Goal: Check status: Check status

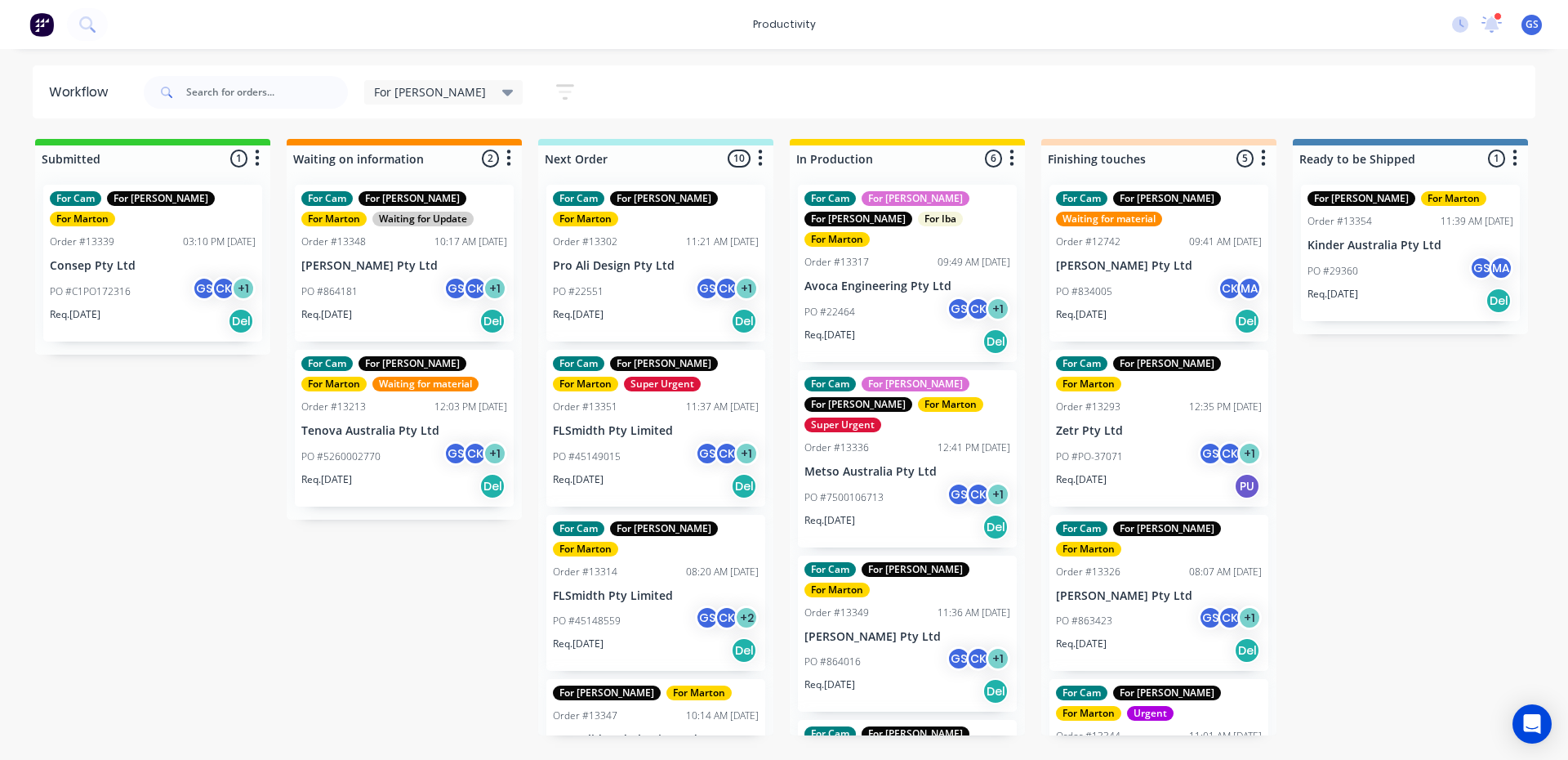
scroll to position [941, 0]
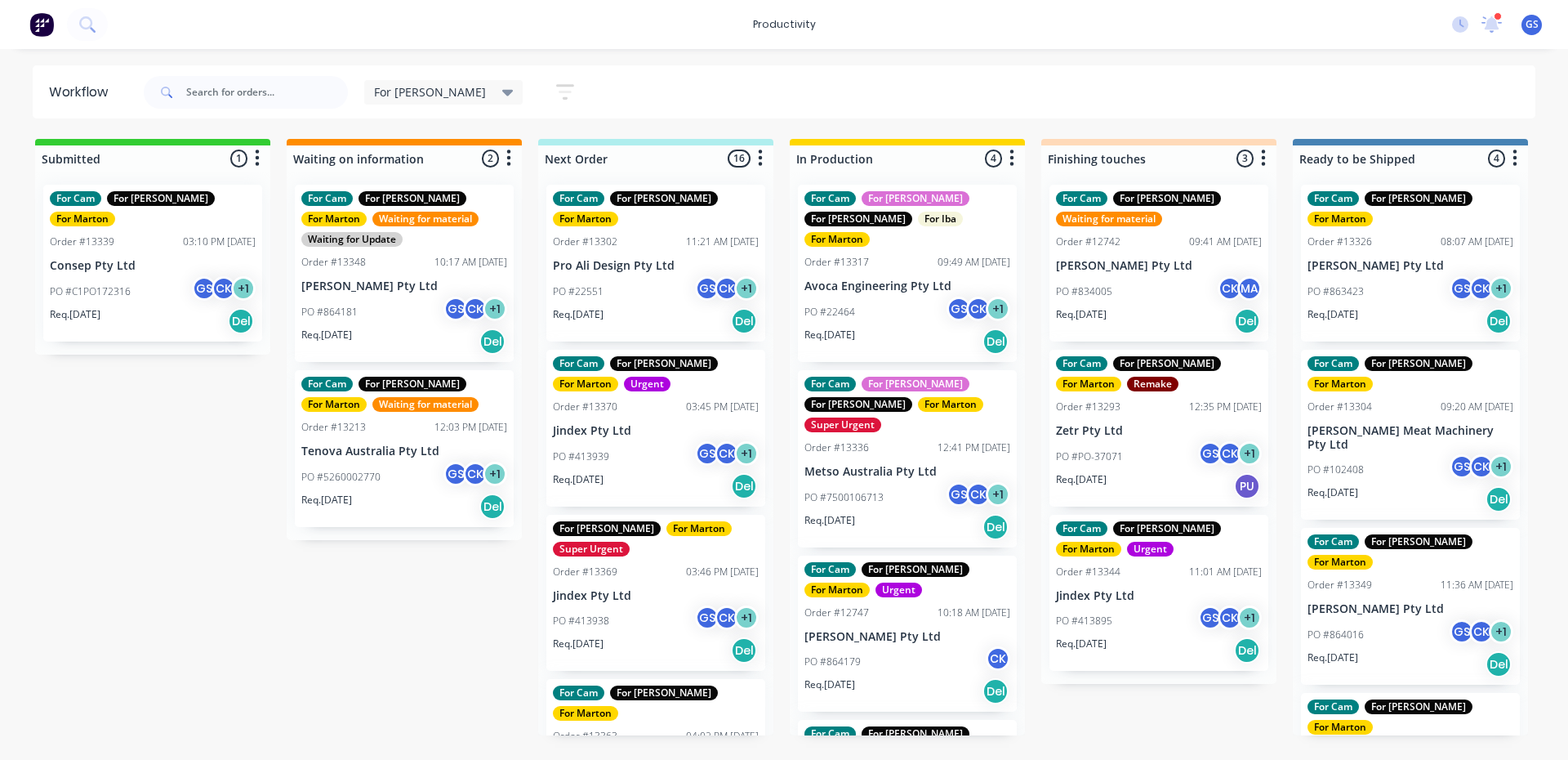
click at [576, 449] on p "PO #413939" at bounding box center [581, 456] width 56 height 15
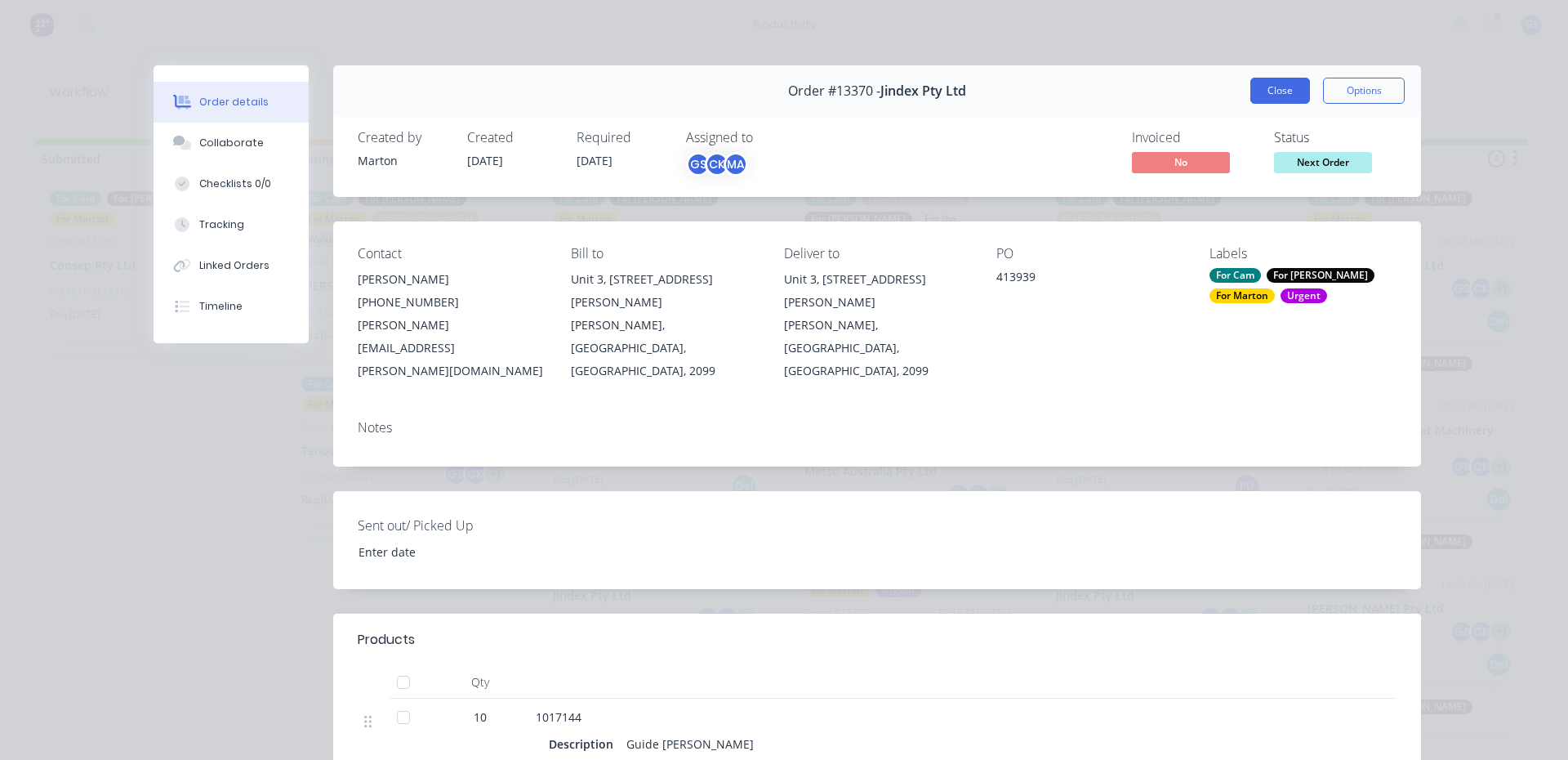
click at [1255, 89] on button "Close" at bounding box center [1280, 90] width 60 height 26
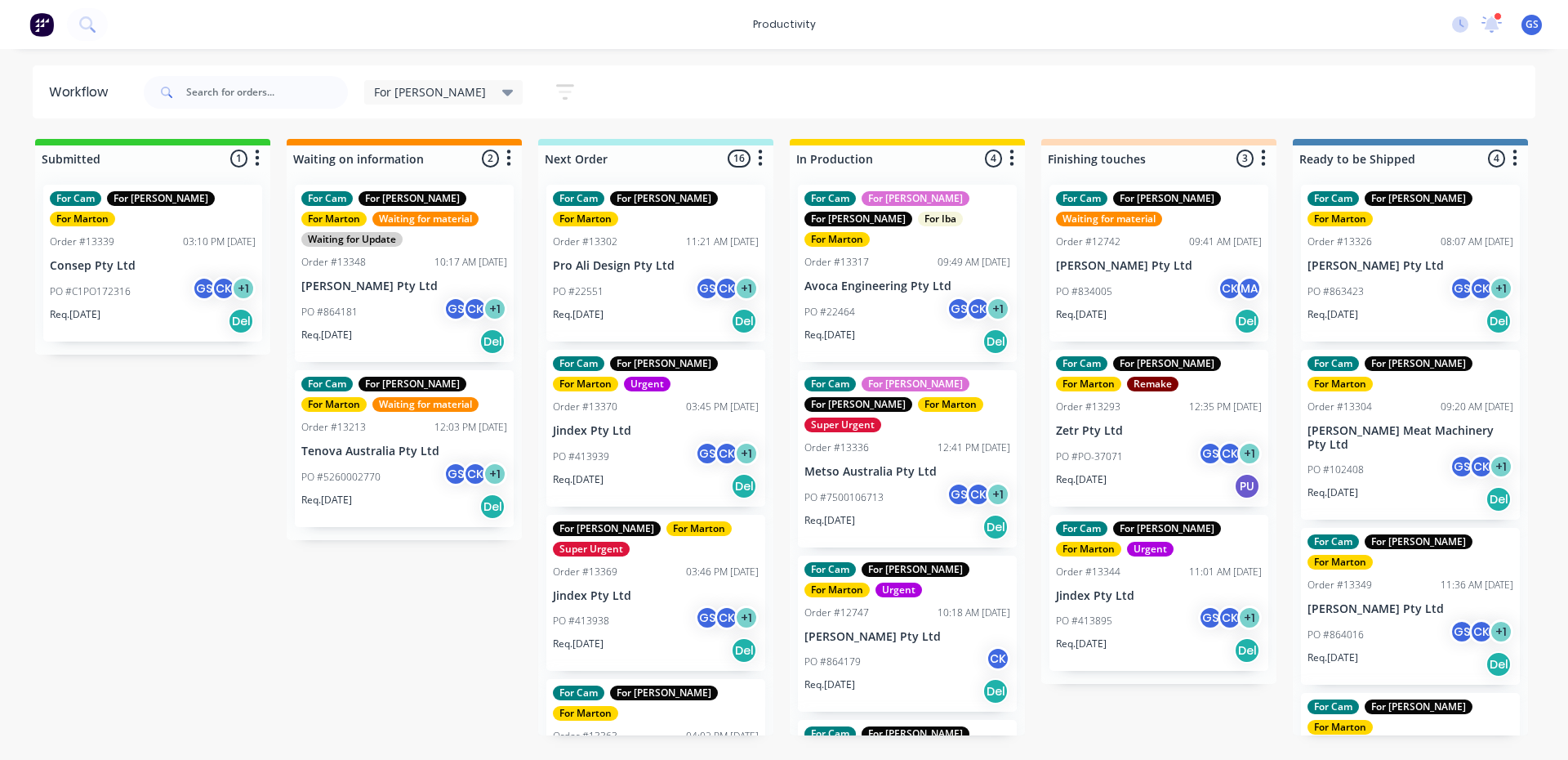
click at [651, 564] on div "Order #13369 03:46 PM [DATE]" at bounding box center [656, 572] width 206 height 15
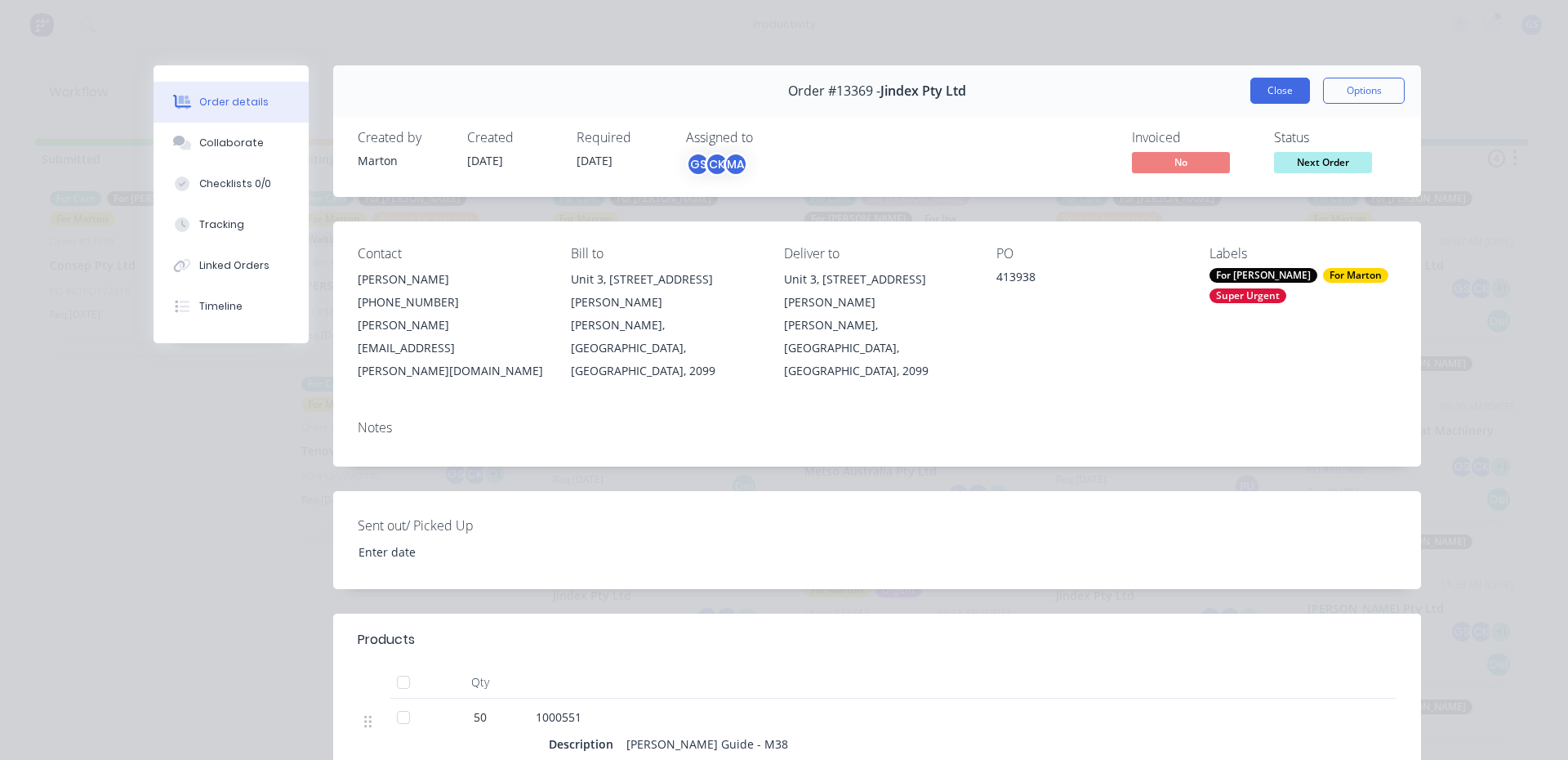
click at [1289, 95] on button "Close" at bounding box center [1280, 90] width 60 height 26
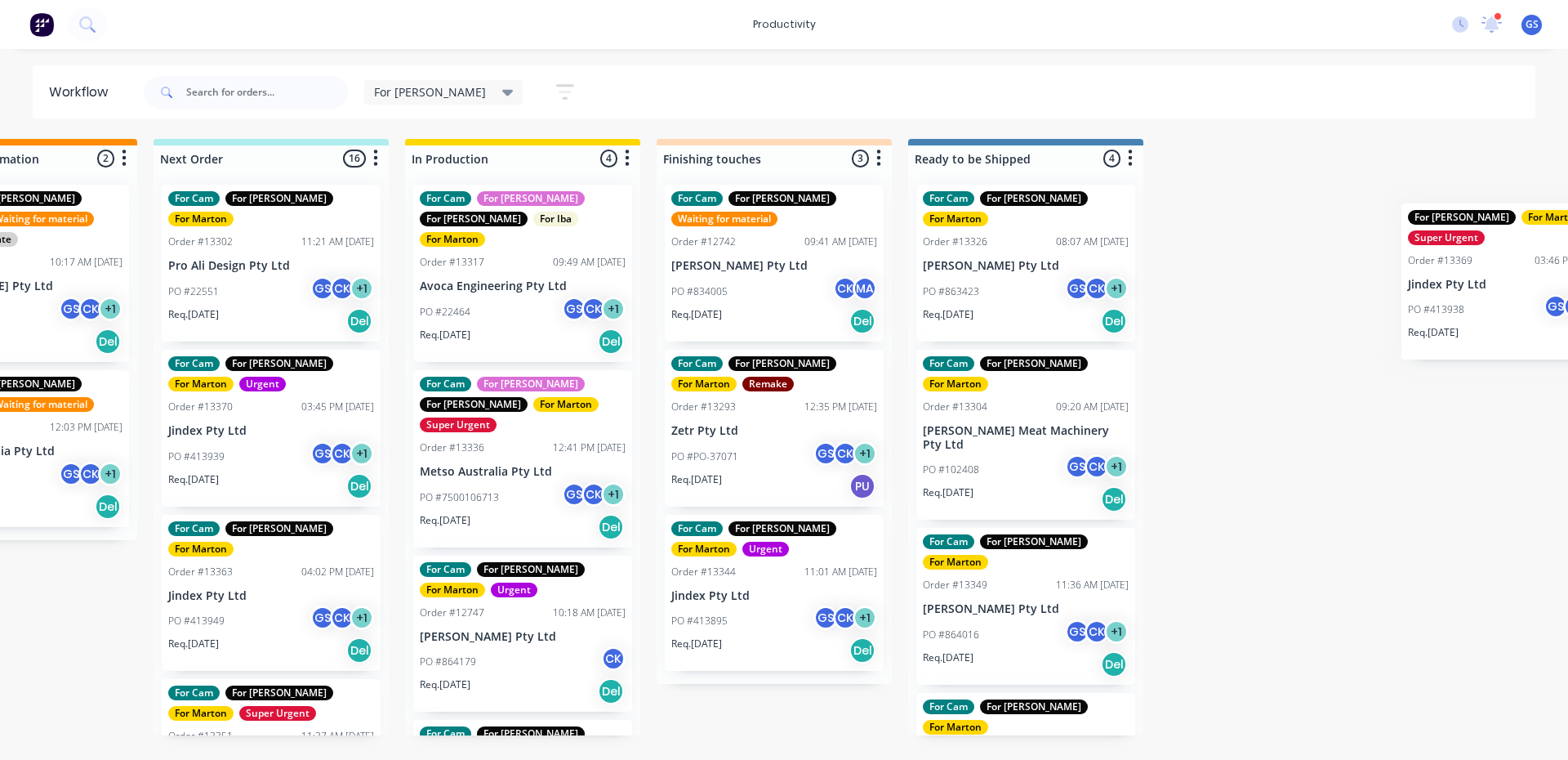
scroll to position [0, 491]
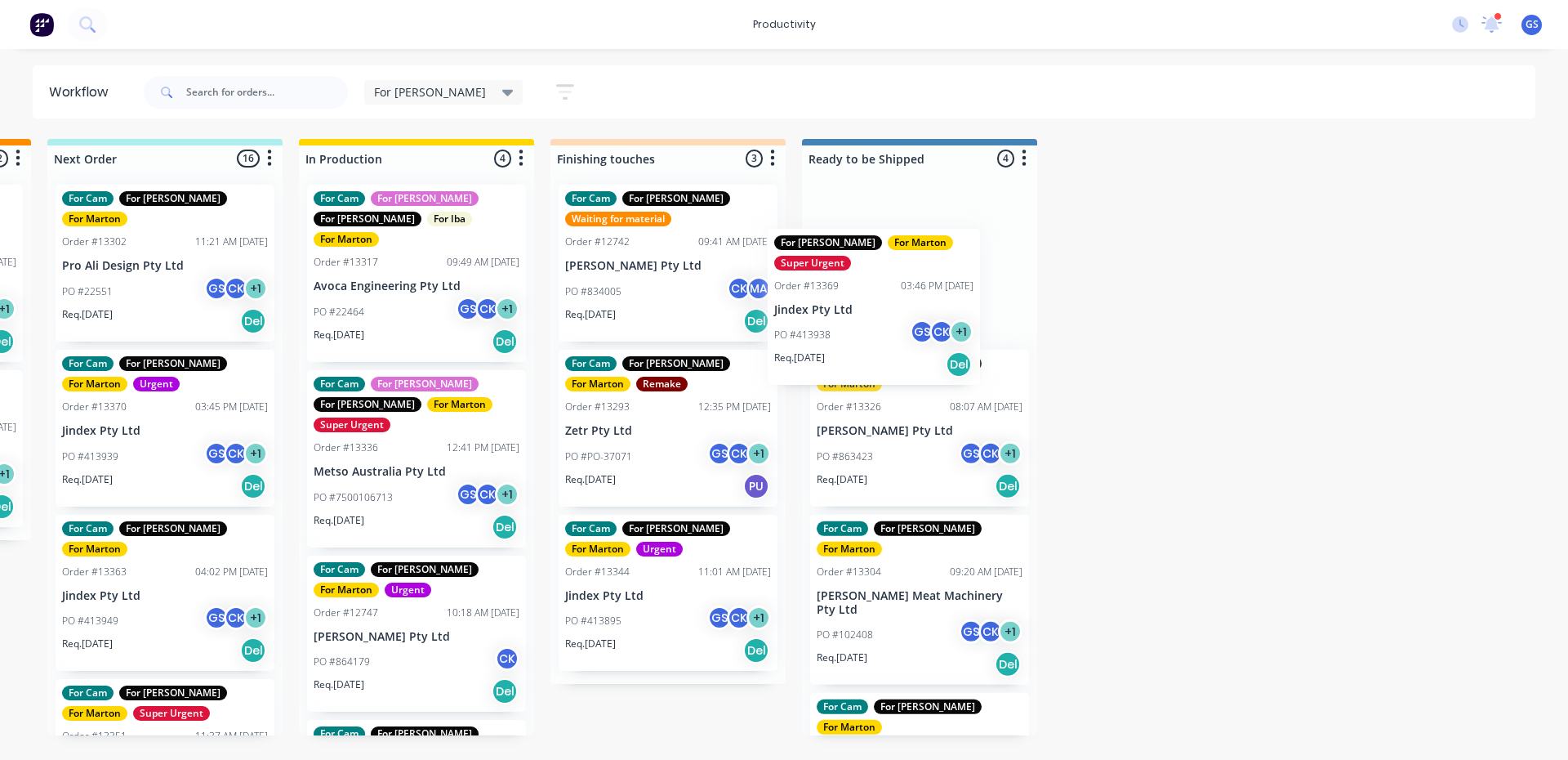
drag, startPoint x: 637, startPoint y: 579, endPoint x: 874, endPoint y: 311, distance: 357.8
click at [874, 311] on div "Submitted 1 Sort By Created date Required date Order number Customer name Most …" at bounding box center [621, 437] width 2250 height 597
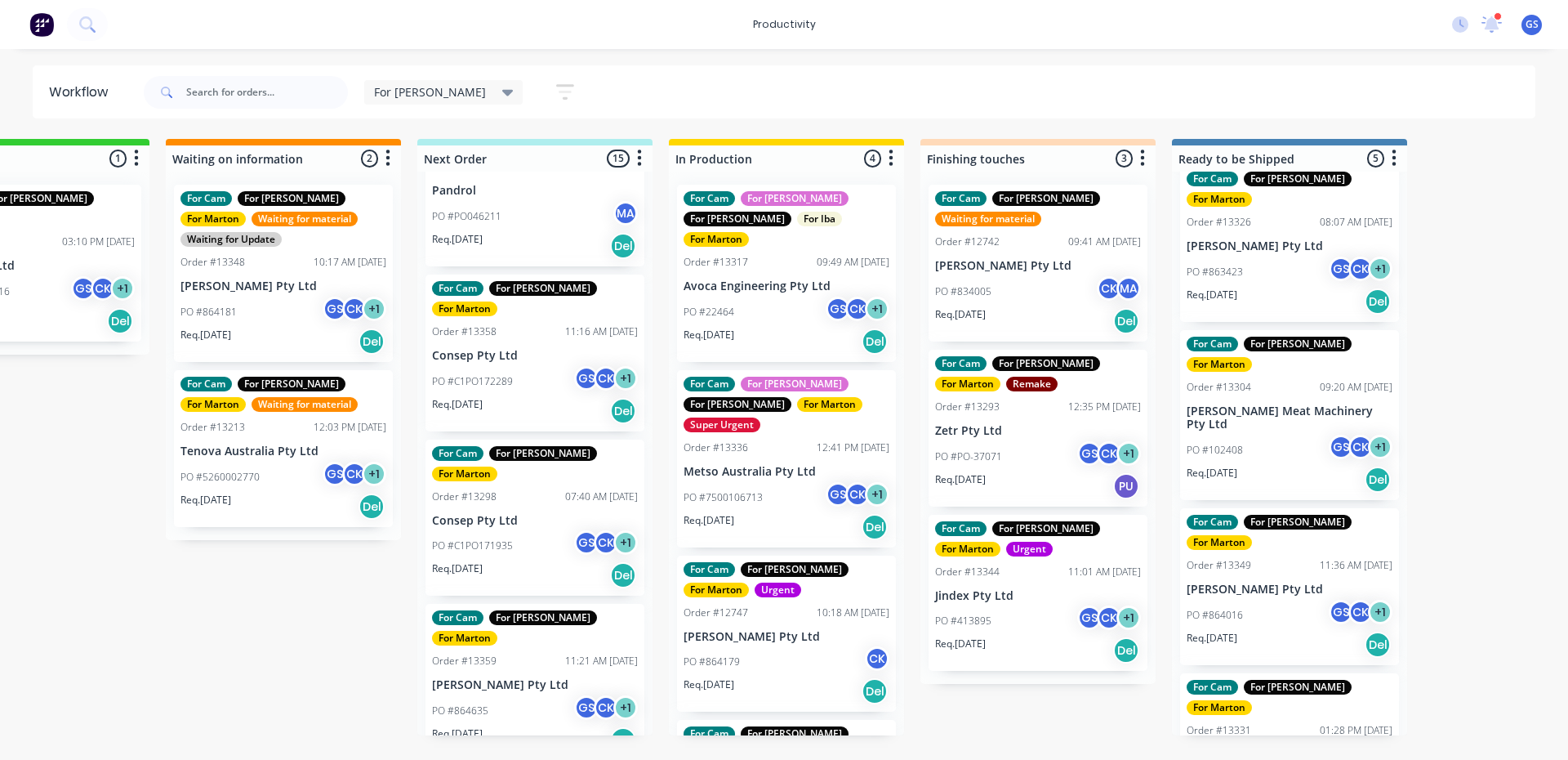
scroll to position [0, 119]
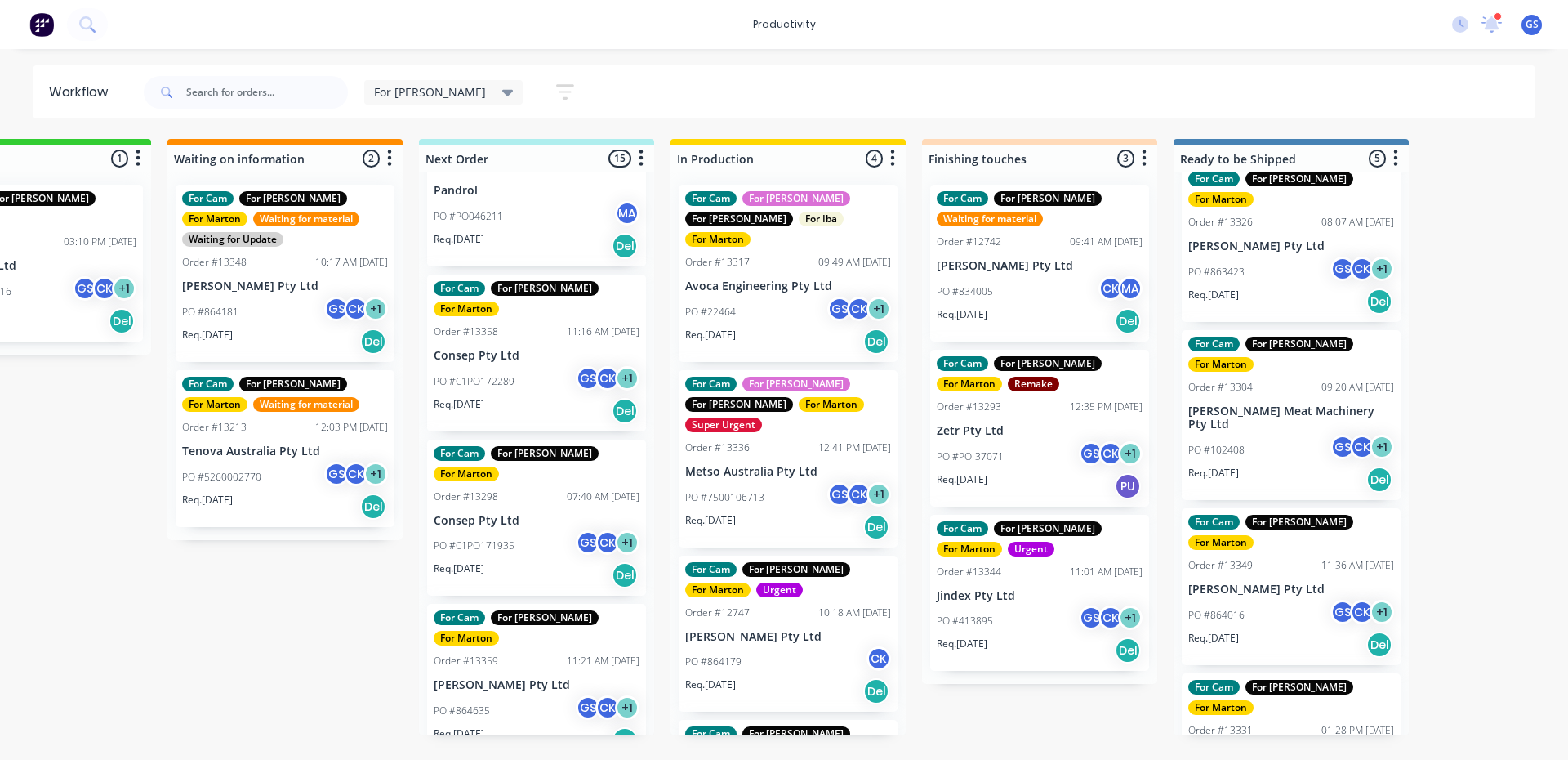
drag, startPoint x: 252, startPoint y: 760, endPoint x: 228, endPoint y: 766, distance: 24.7
click at [229, 661] on html "productivity productivity Workflow Planner Delivery Scheduling Timesheets 2 new…" at bounding box center [665, 331] width 1568 height 661
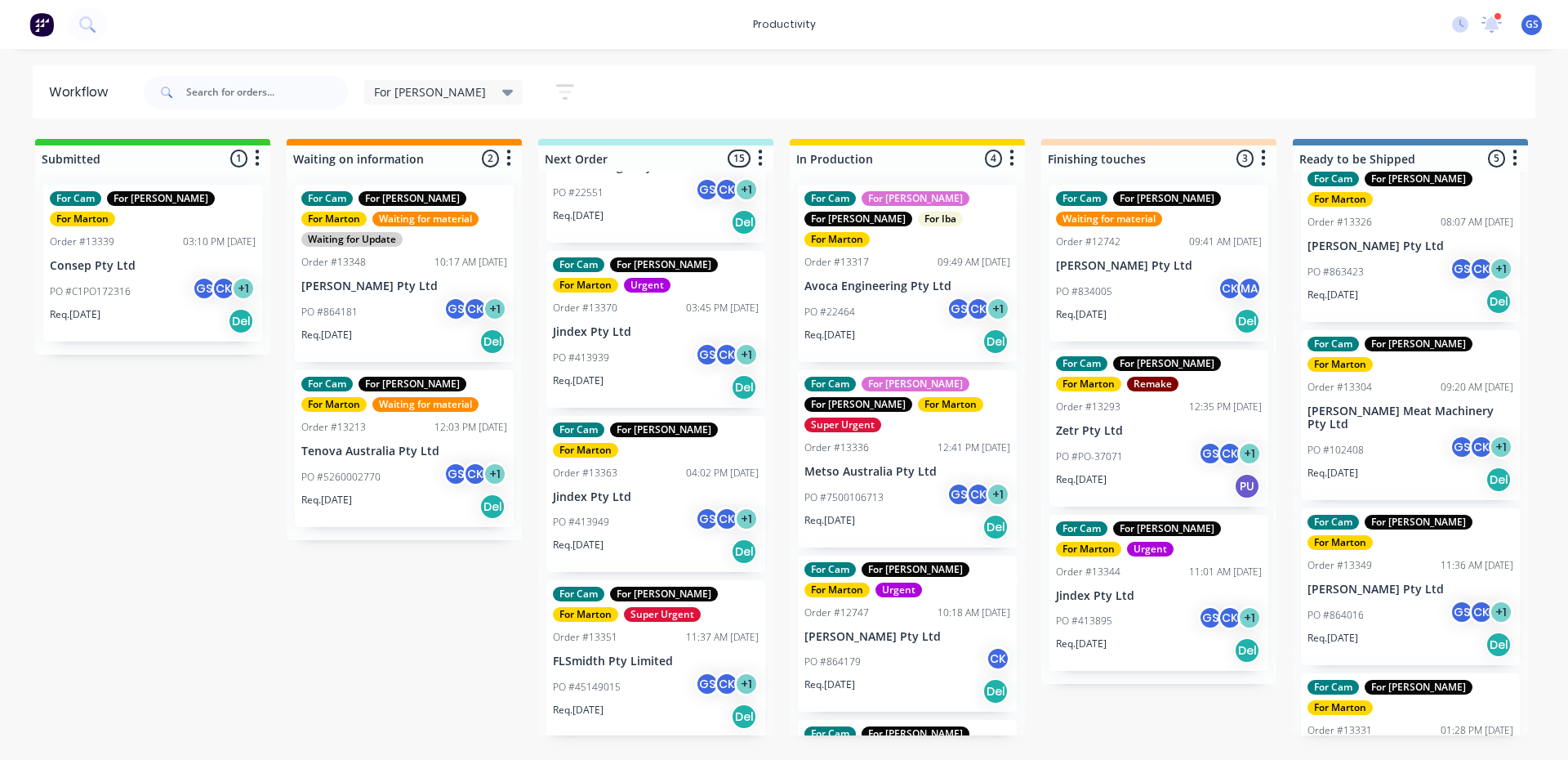
scroll to position [0, 0]
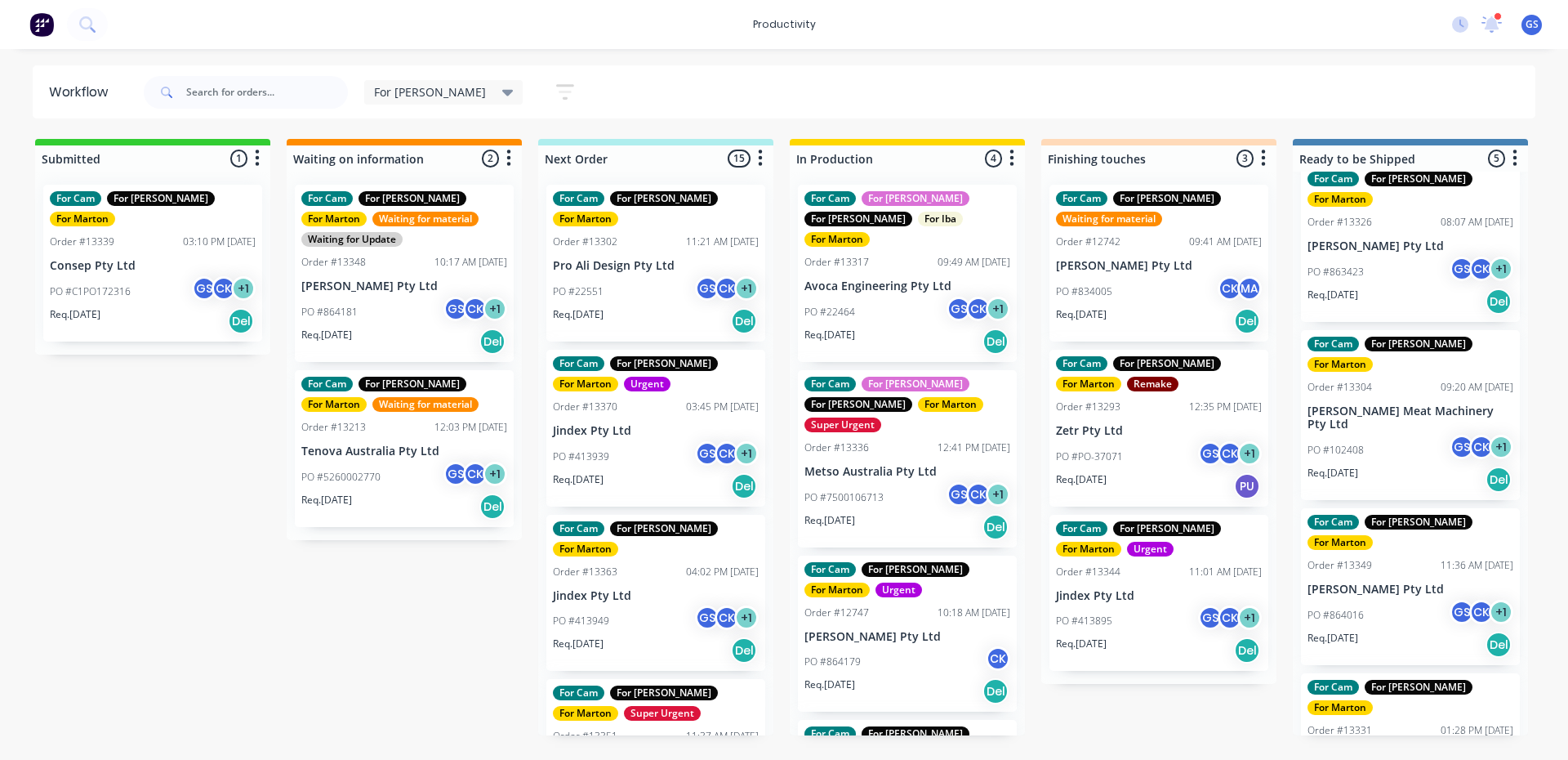
click at [635, 441] on div "PO #413939 GS CK + 1" at bounding box center [656, 457] width 206 height 31
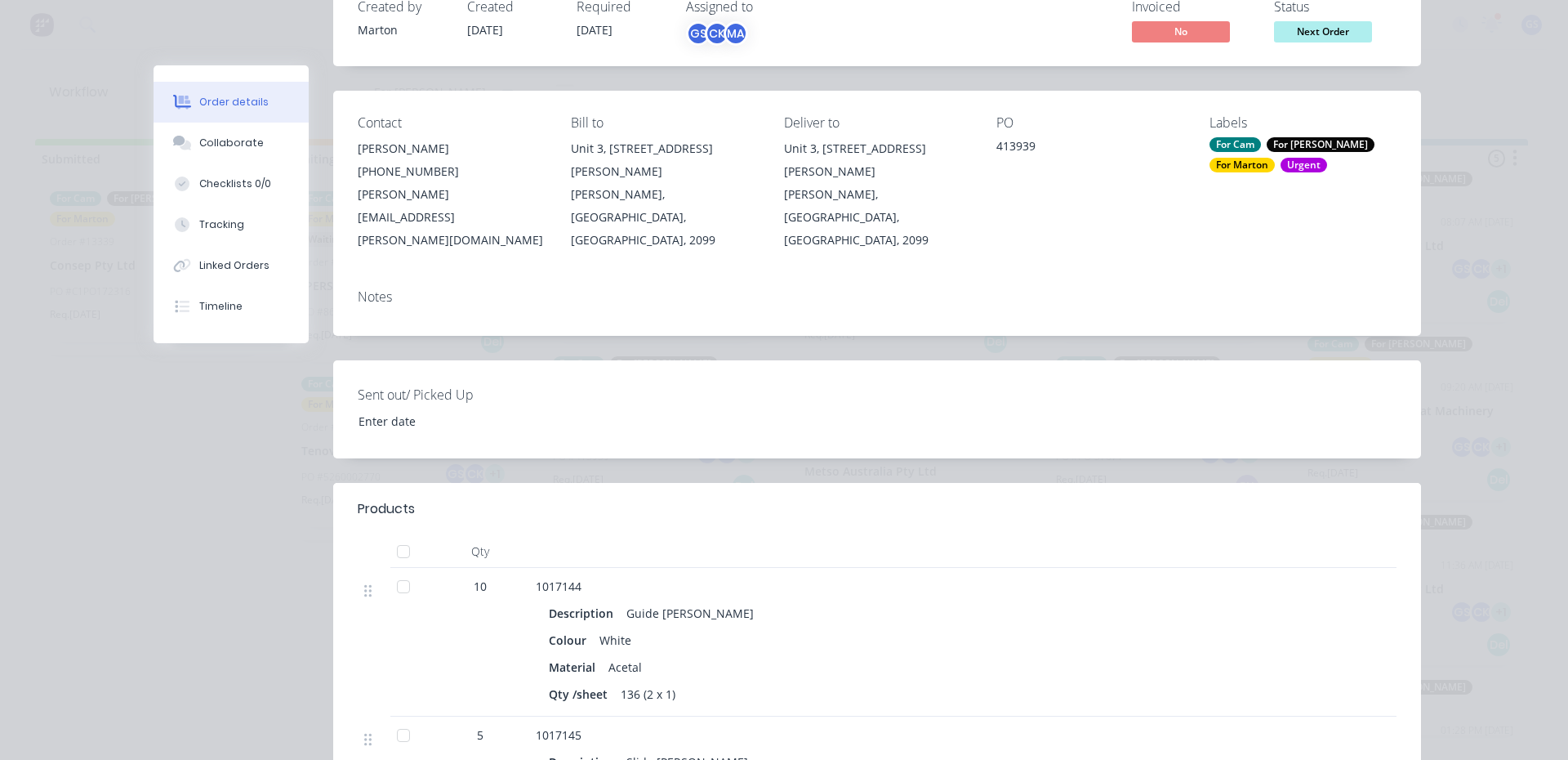
scroll to position [327, 0]
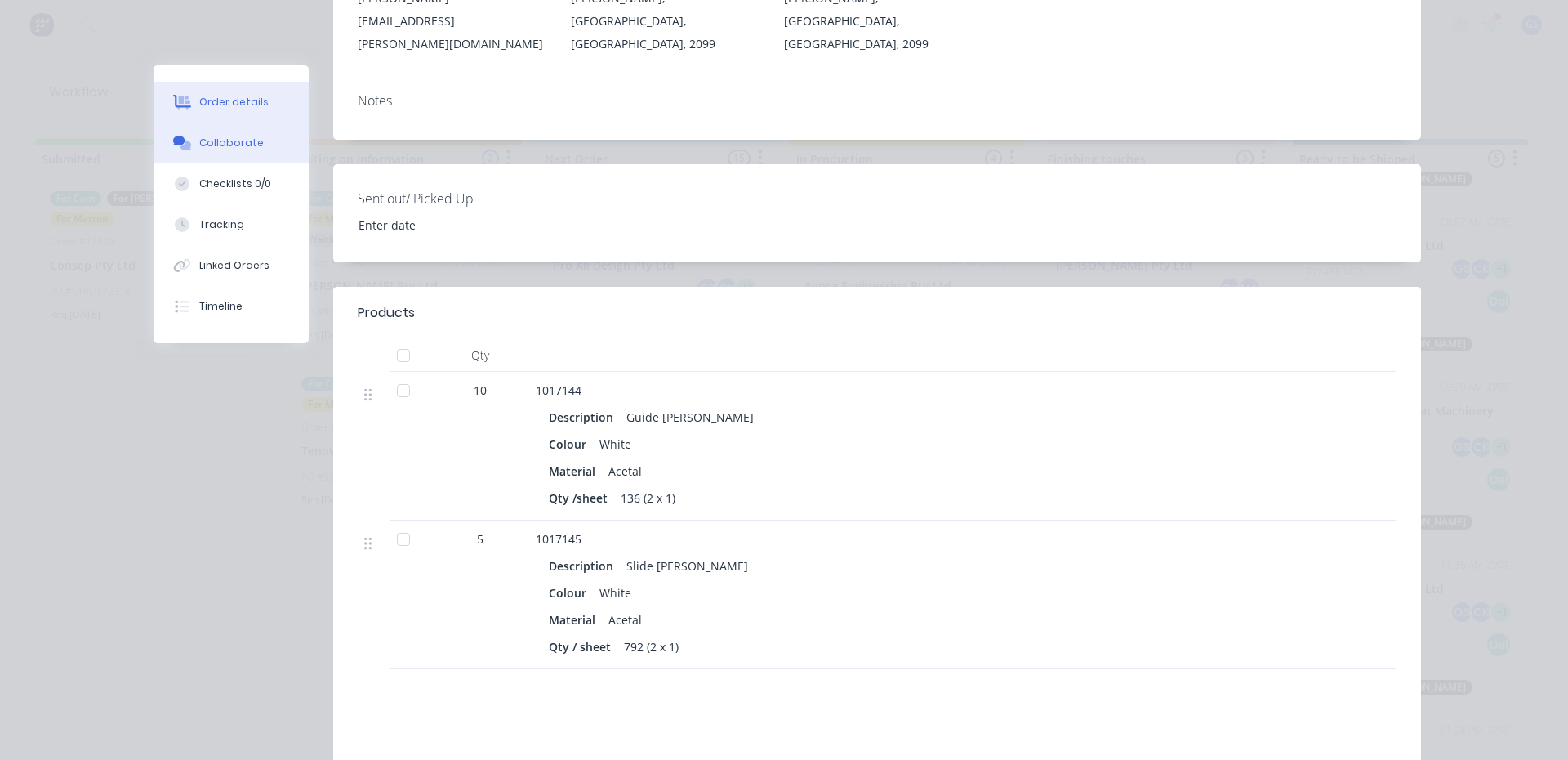
drag, startPoint x: 186, startPoint y: 139, endPoint x: 200, endPoint y: 159, distance: 24.4
click at [185, 142] on div at bounding box center [182, 143] width 25 height 15
